Goal: Task Accomplishment & Management: Use online tool/utility

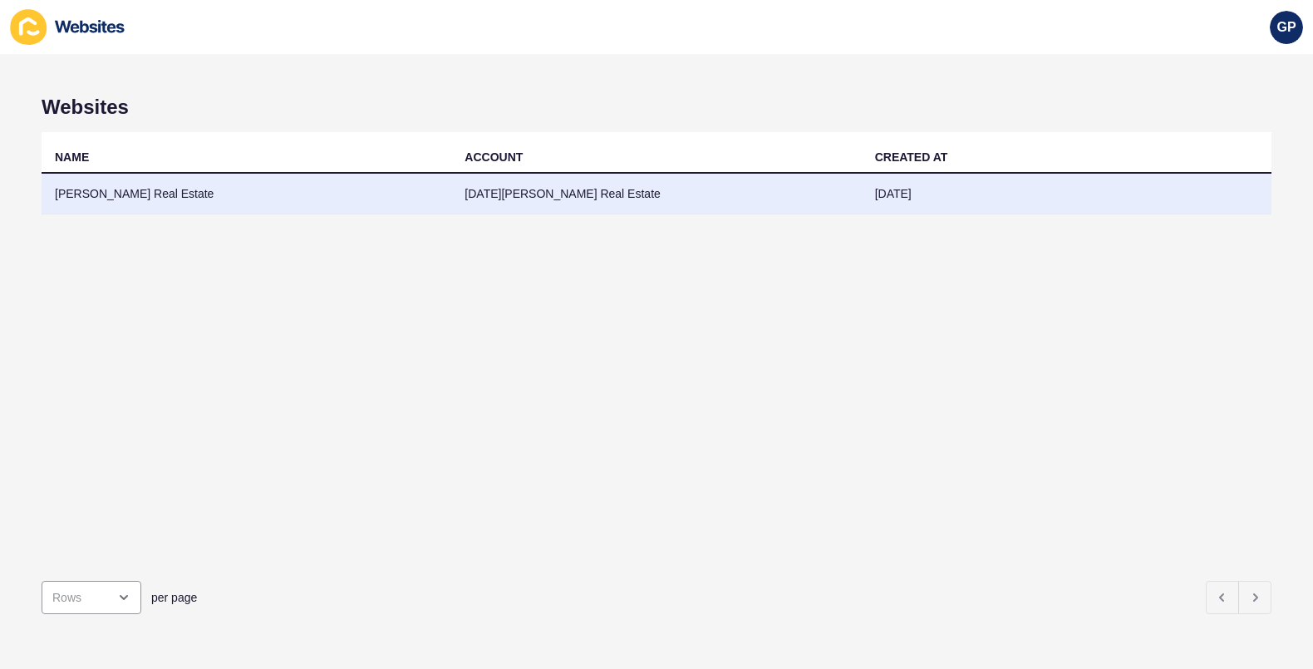
click at [570, 184] on td "[DATE][PERSON_NAME] Real Estate" at bounding box center [656, 194] width 410 height 41
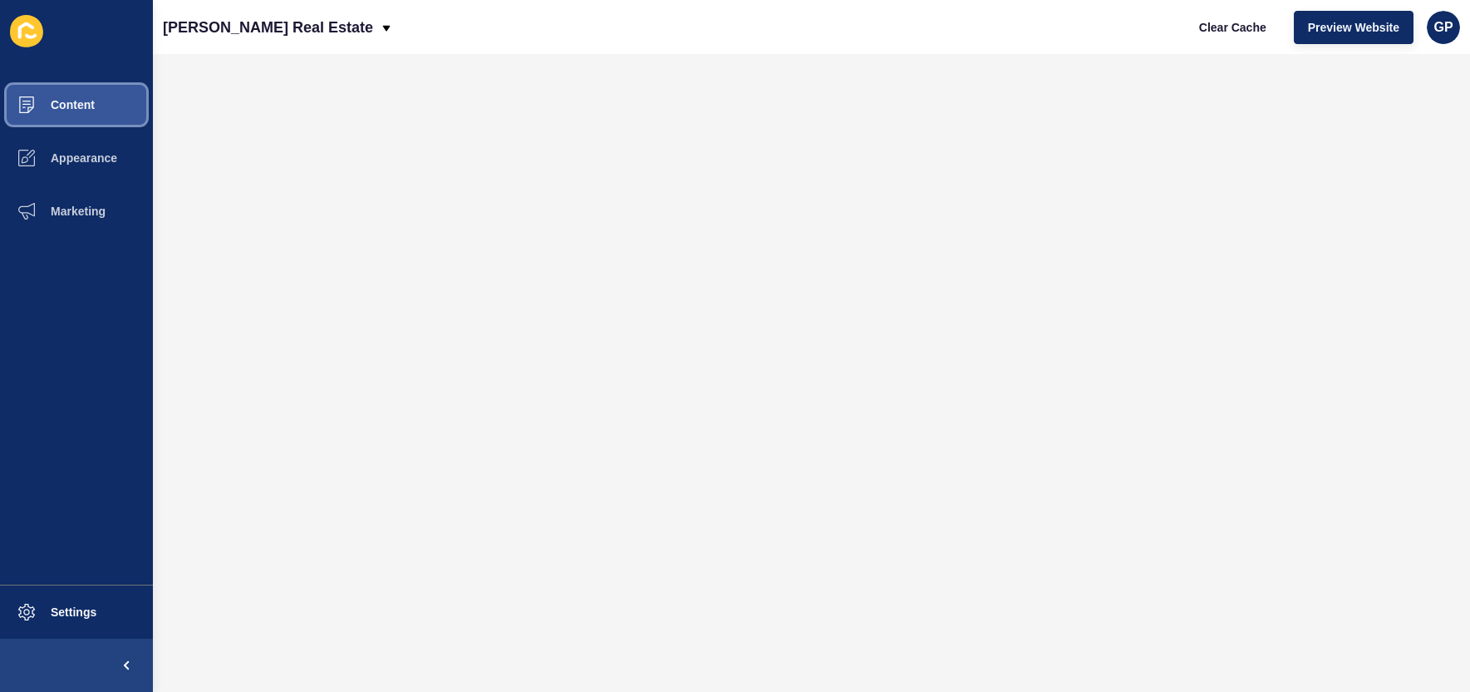
click at [107, 101] on button "Content" at bounding box center [76, 104] width 153 height 53
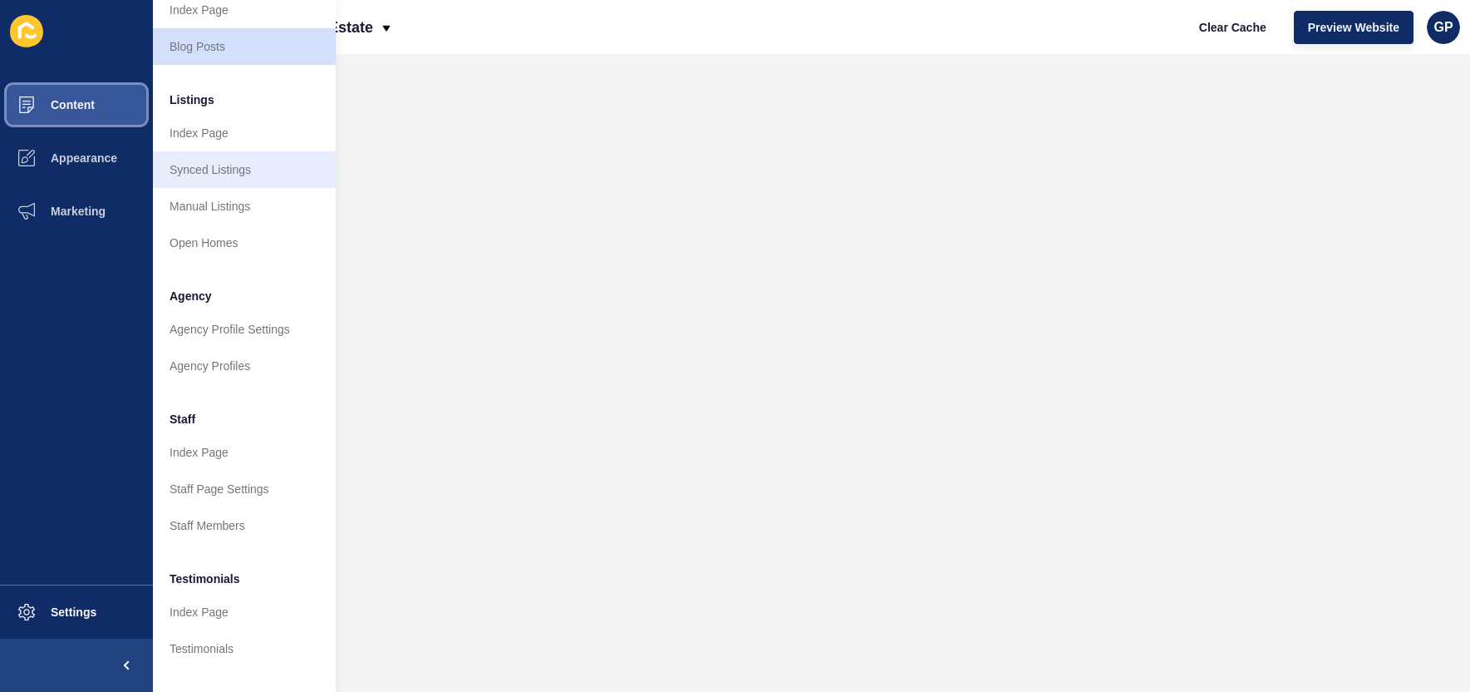
scroll to position [173, 0]
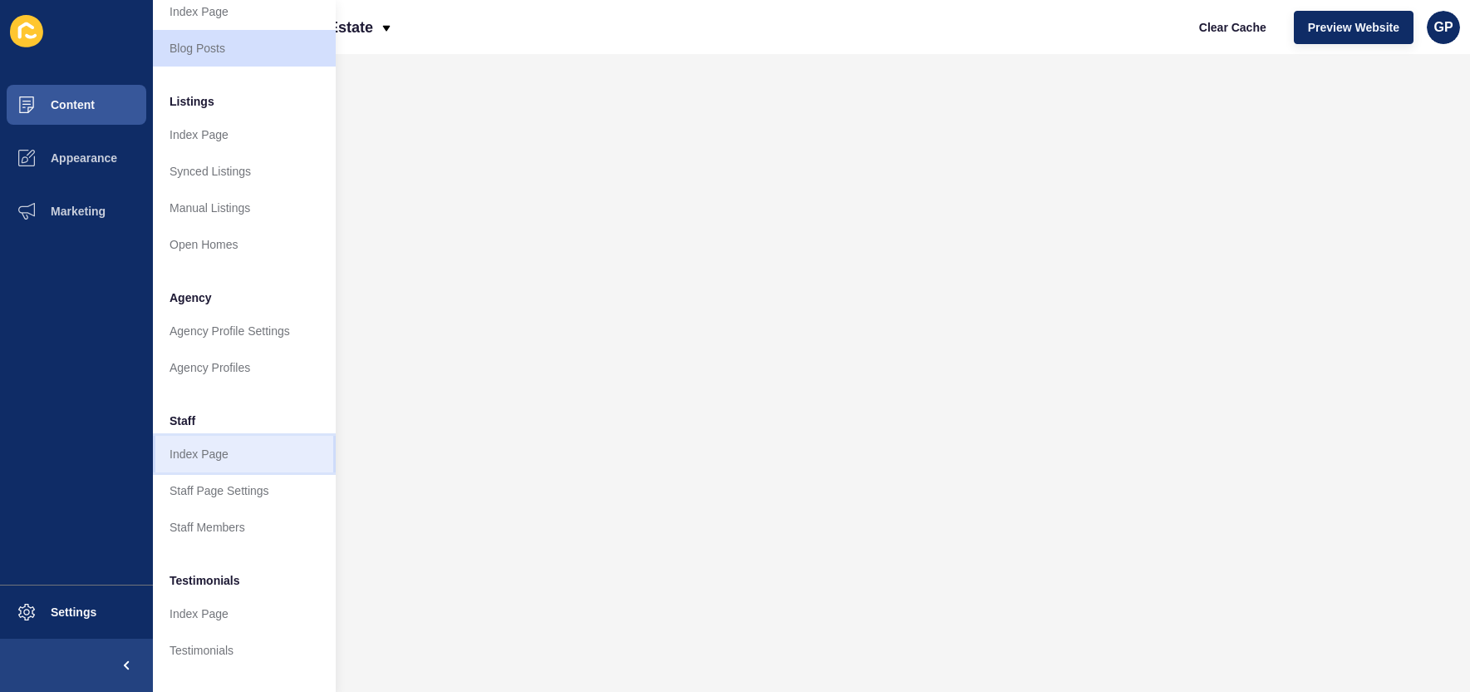
click at [214, 452] on link "Index Page" at bounding box center [244, 454] width 183 height 37
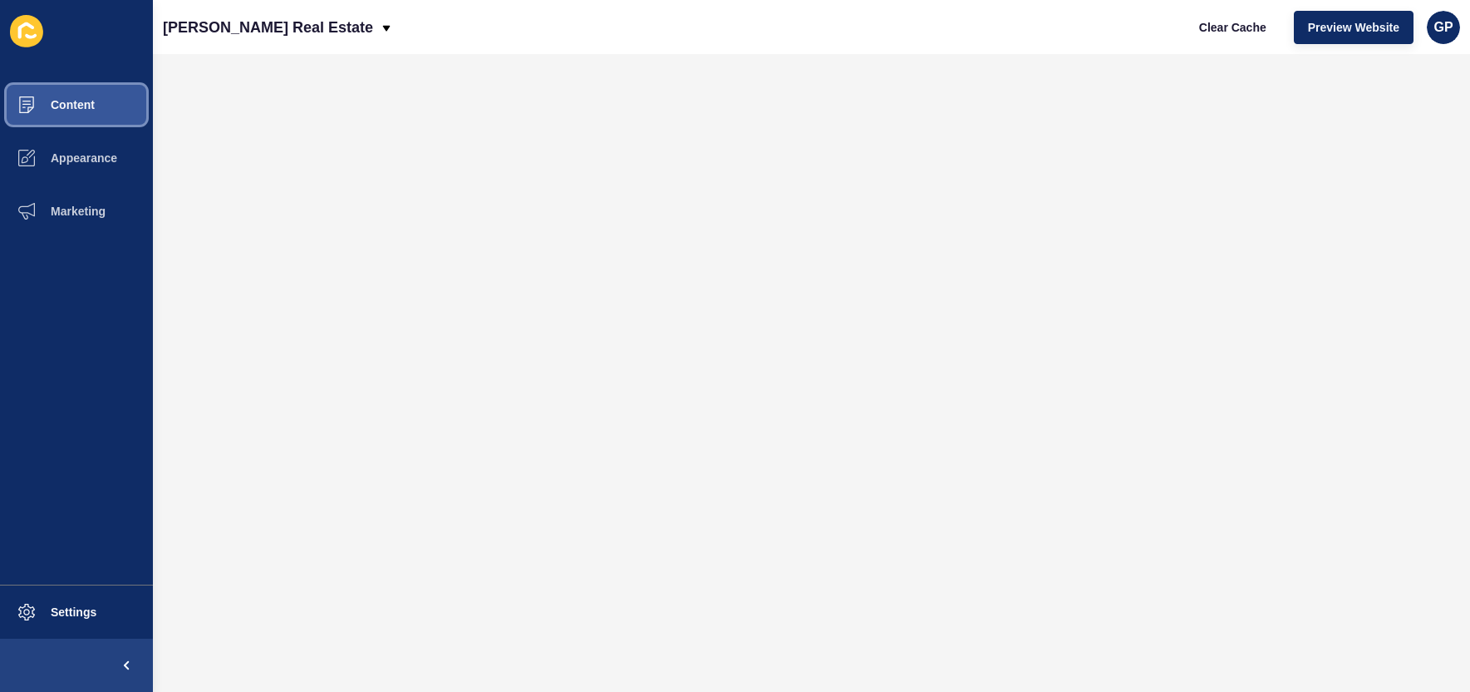
click at [90, 98] on span "Content" at bounding box center [46, 104] width 97 height 13
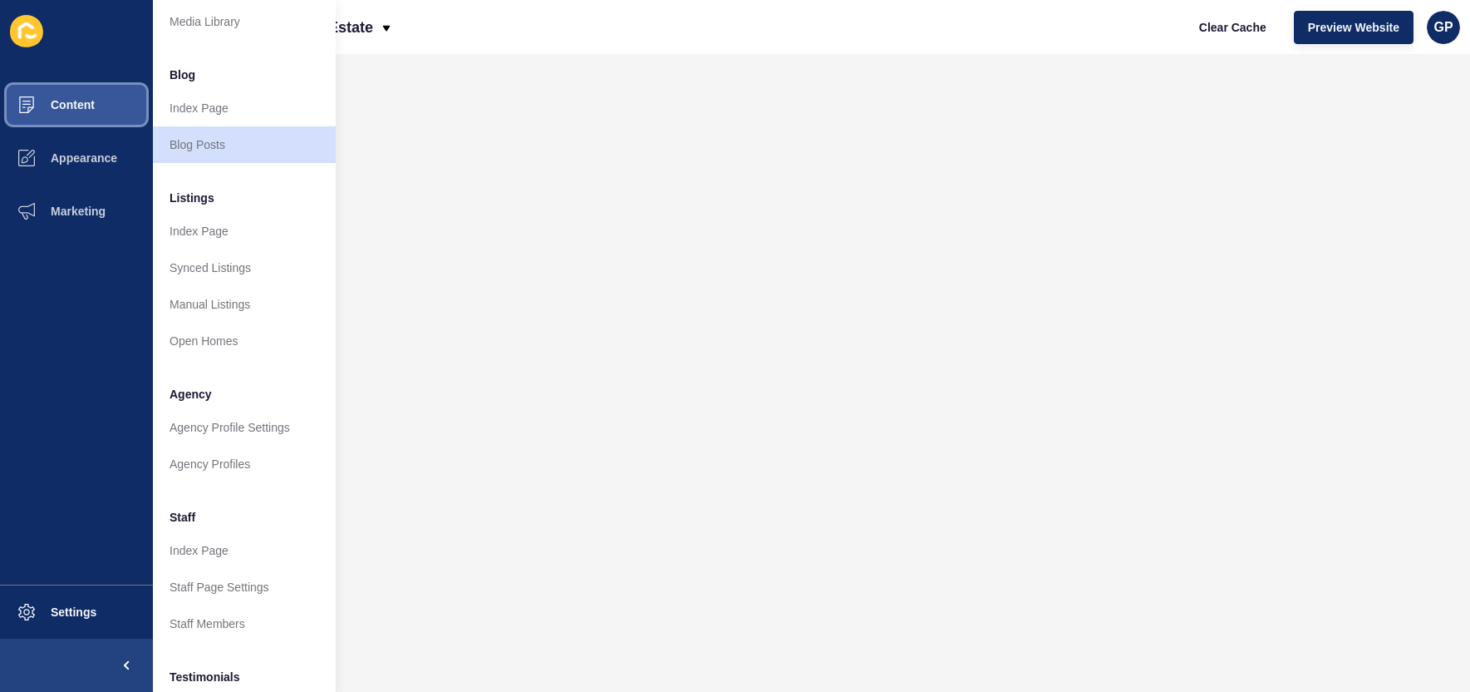
scroll to position [156, 0]
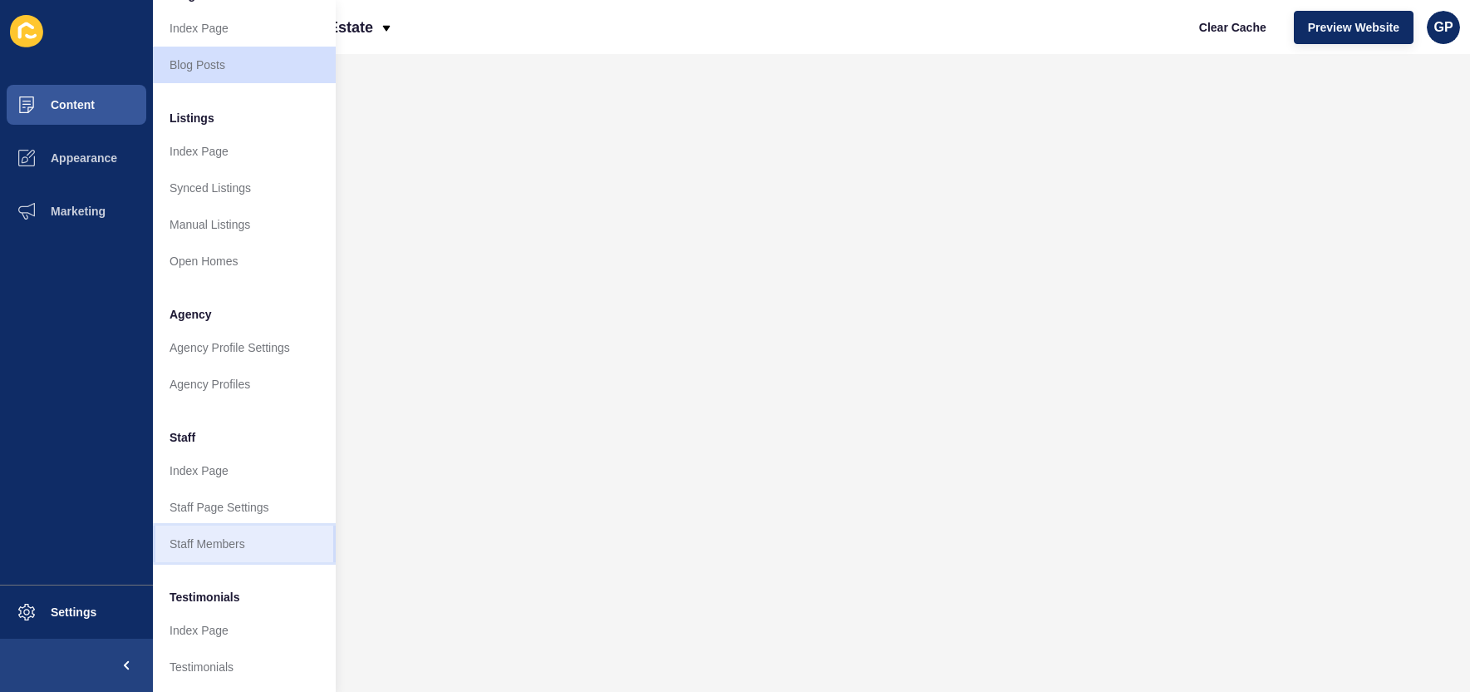
click at [234, 549] on link "Staff Members" at bounding box center [244, 543] width 183 height 37
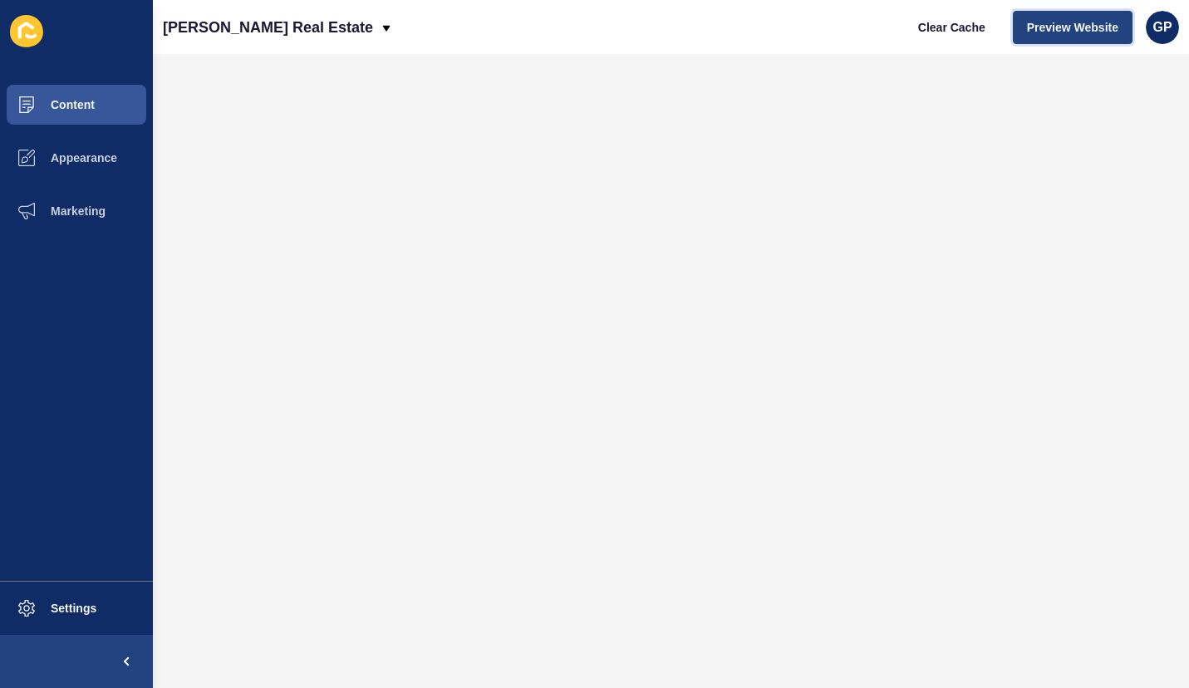
click at [1061, 33] on span "Preview Website" at bounding box center [1072, 27] width 91 height 17
